Goal: Check status

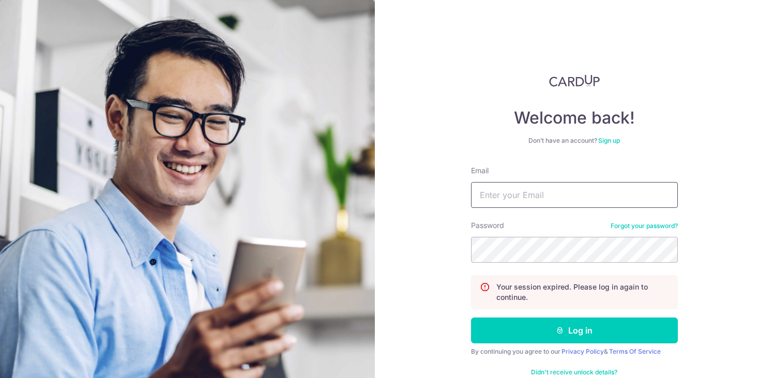
click at [553, 199] on input "Email" at bounding box center [574, 195] width 207 height 26
type input "[PERSON_NAME][EMAIL_ADDRESS][DOMAIN_NAME]"
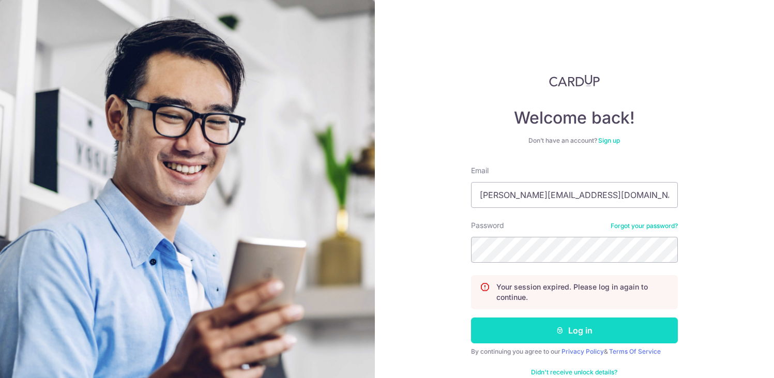
click at [547, 330] on button "Log in" at bounding box center [574, 331] width 207 height 26
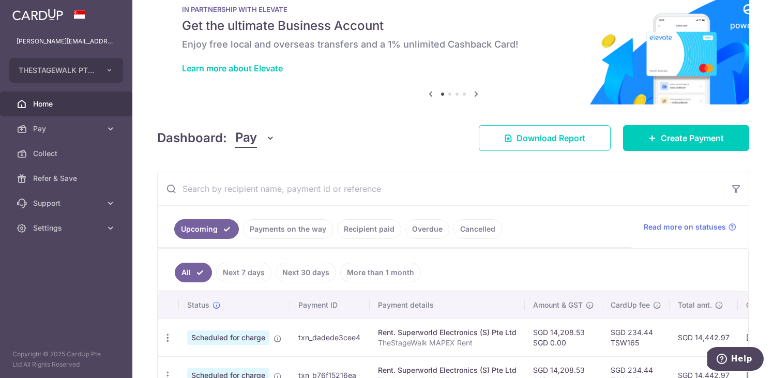
scroll to position [34, 0]
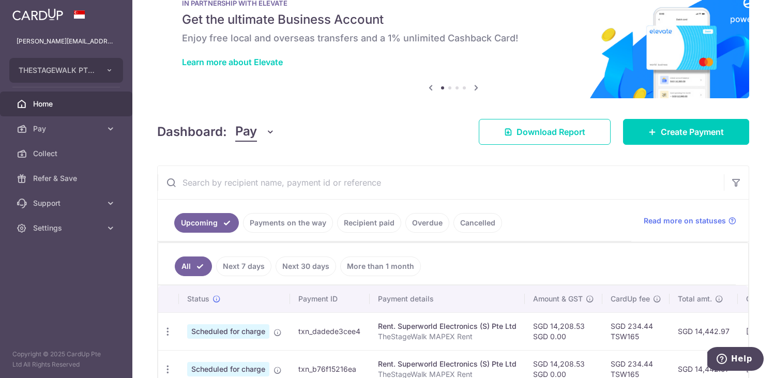
click at [355, 207] on ul "Upcoming Payments on the way Recipient paid Overdue Cancelled" at bounding box center [395, 221] width 474 height 42
click at [355, 222] on link "Recipient paid" at bounding box center [369, 223] width 64 height 20
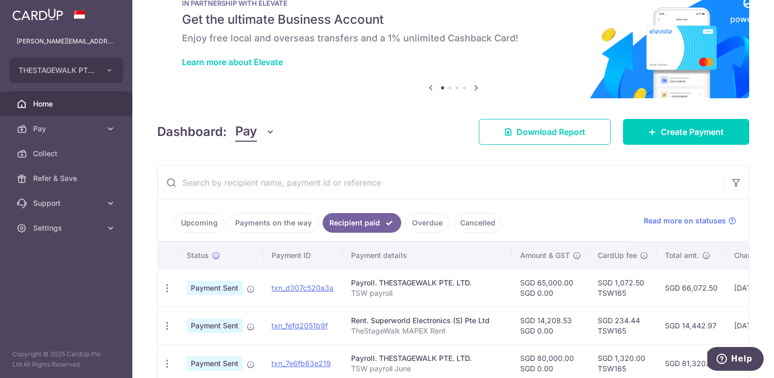
scroll to position [378, 0]
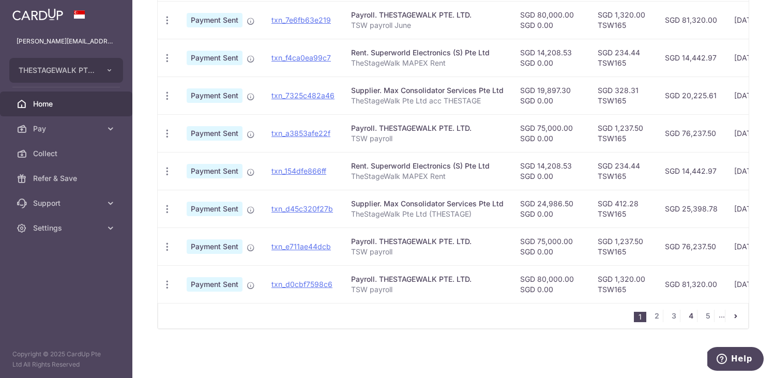
click at [691, 316] on link "4" at bounding box center [691, 316] width 12 height 12
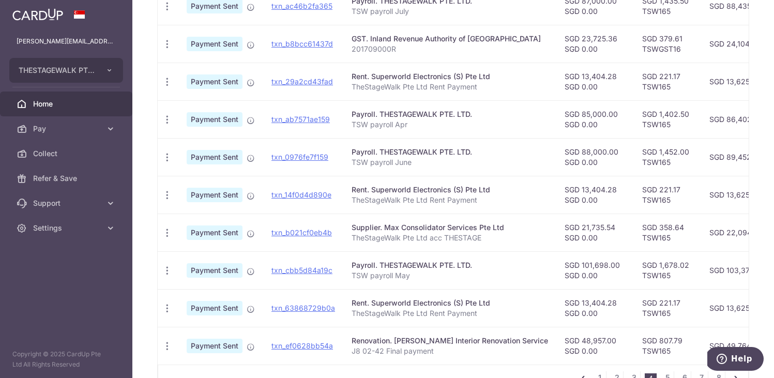
scroll to position [0, 0]
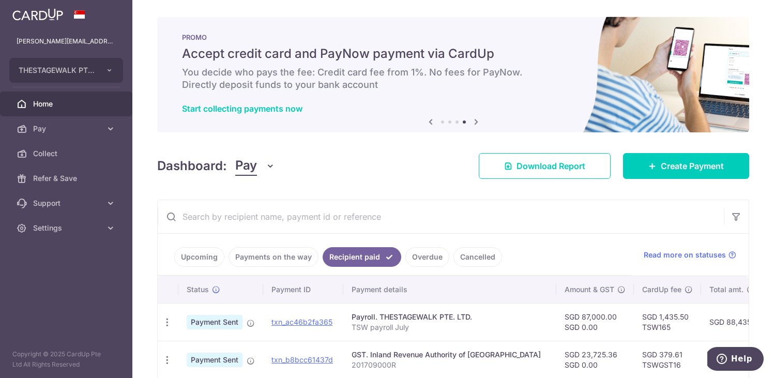
click at [353, 228] on input "text" at bounding box center [441, 216] width 566 height 33
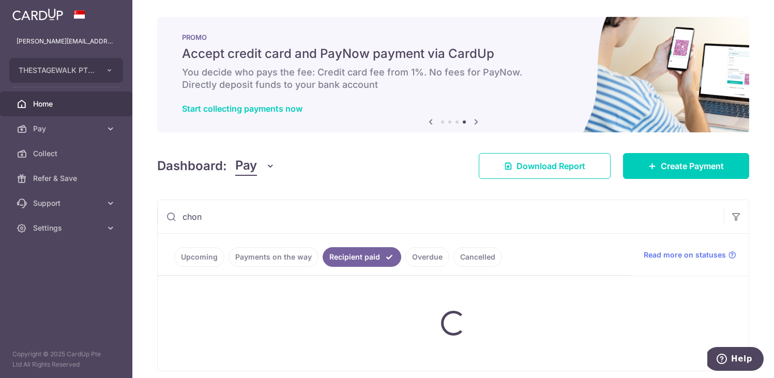
type input "chong huat"
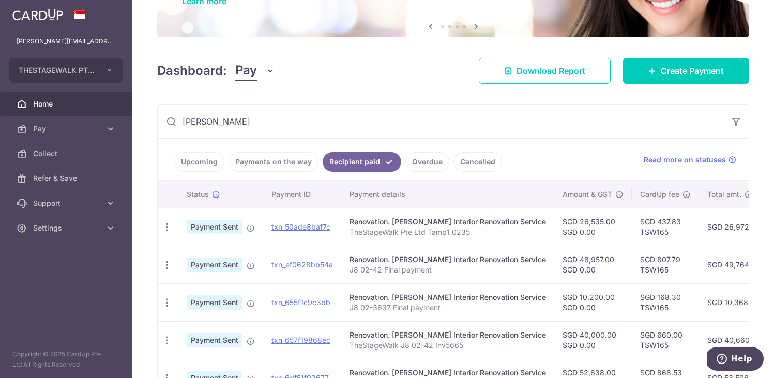
scroll to position [91, 0]
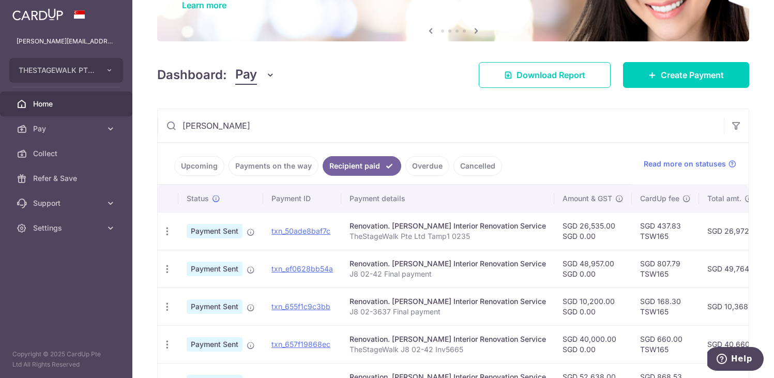
drag, startPoint x: 562, startPoint y: 224, endPoint x: 598, endPoint y: 224, distance: 36.2
click at [598, 224] on td "SGD 26,535.00 SGD 0.00" at bounding box center [593, 231] width 78 height 38
copy td "26,535.00"
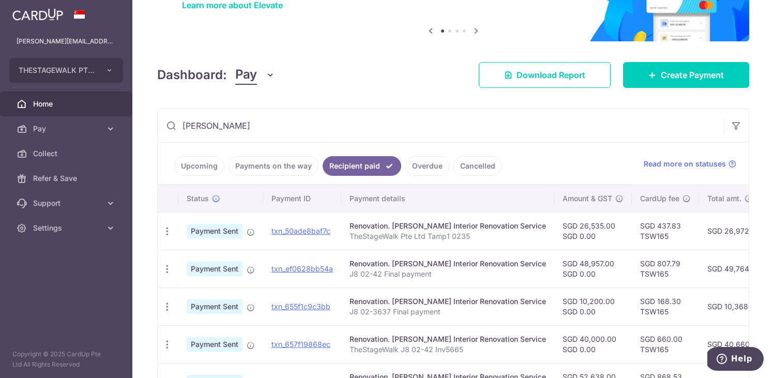
copy td "26,535.00"
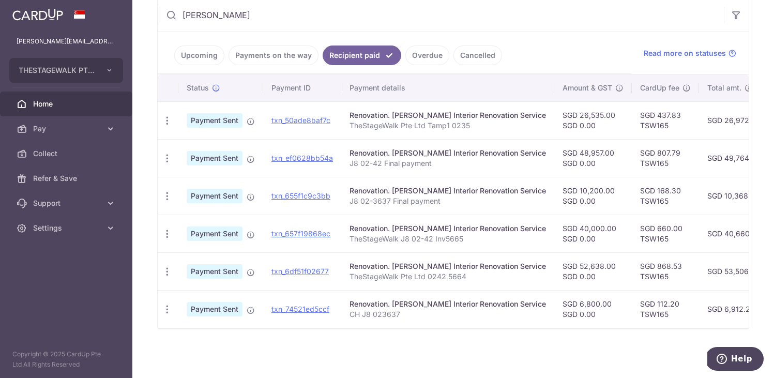
scroll to position [0, 2]
click at [698, 245] on td "SGD 40,660.00" at bounding box center [733, 234] width 70 height 38
